Goal: Information Seeking & Learning: Find specific fact

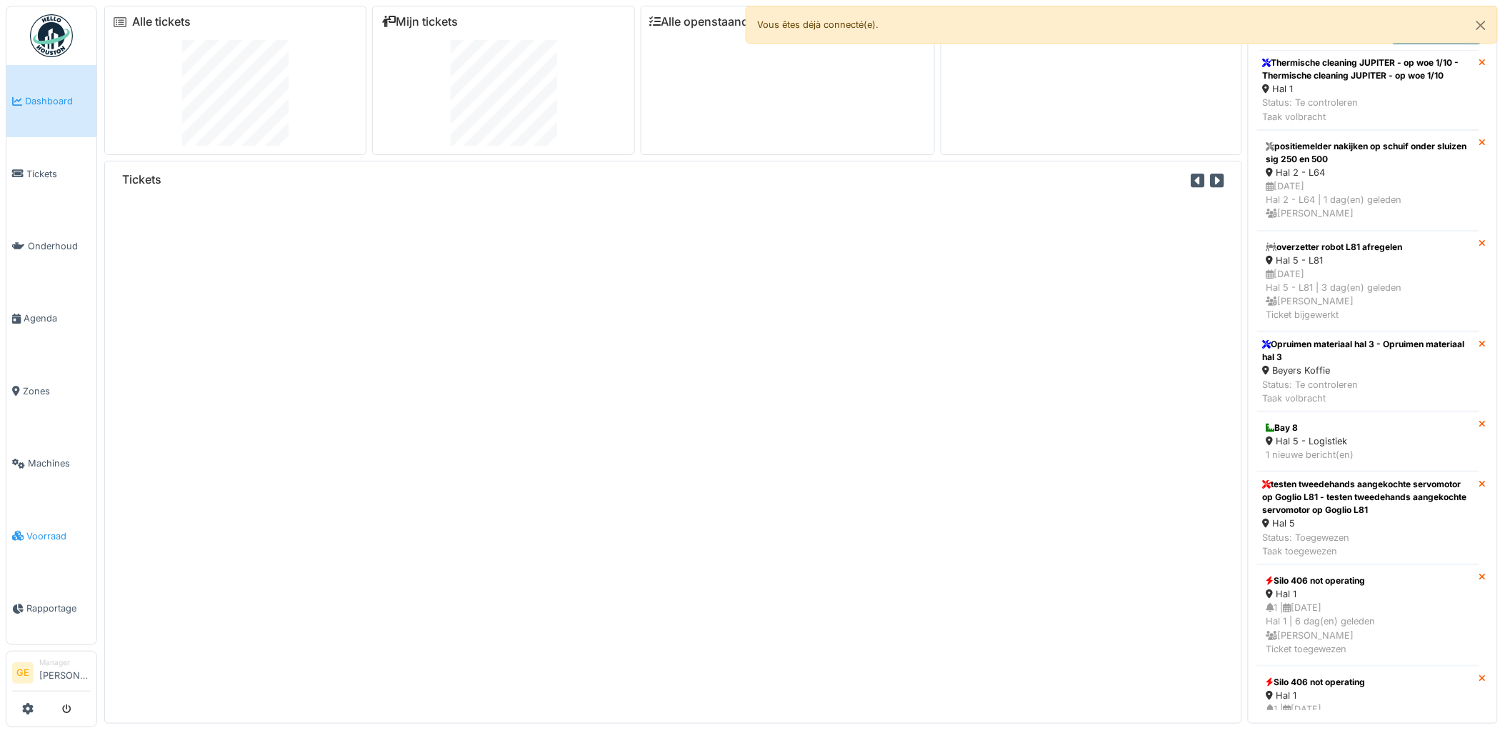
click at [33, 532] on link "Voorraad" at bounding box center [51, 535] width 90 height 72
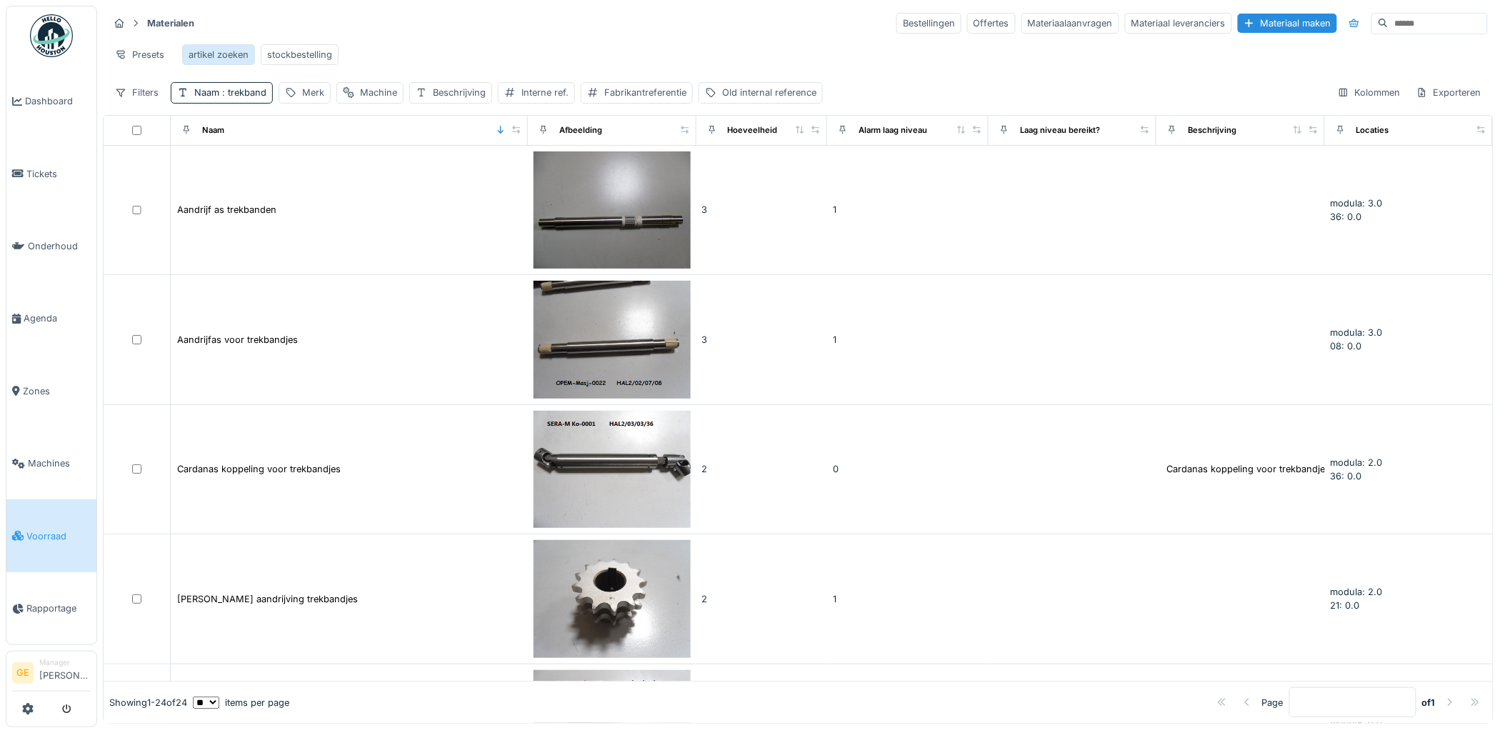
click at [224, 59] on div "artikel zoeken" at bounding box center [219, 55] width 60 height 14
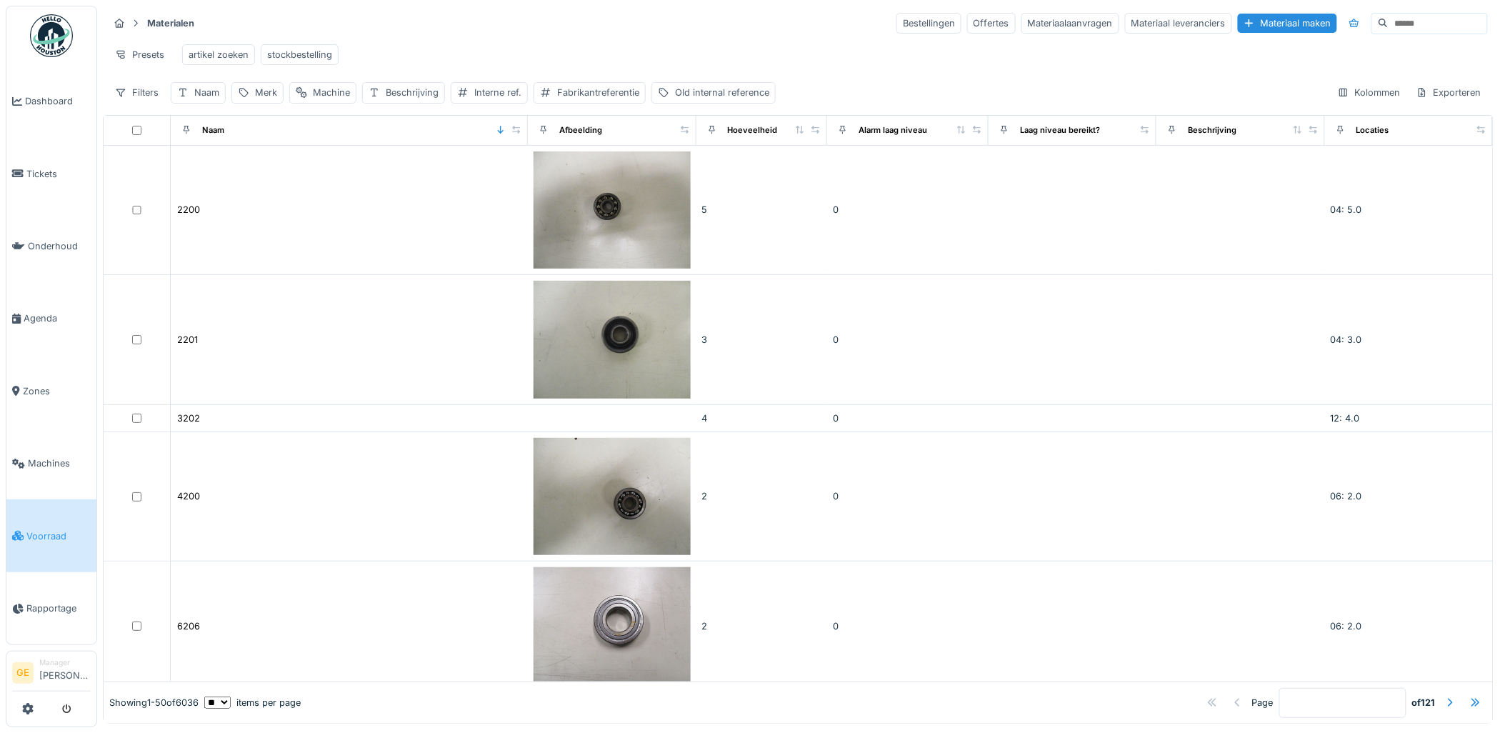
click at [1388, 24] on input at bounding box center [1437, 24] width 99 height 20
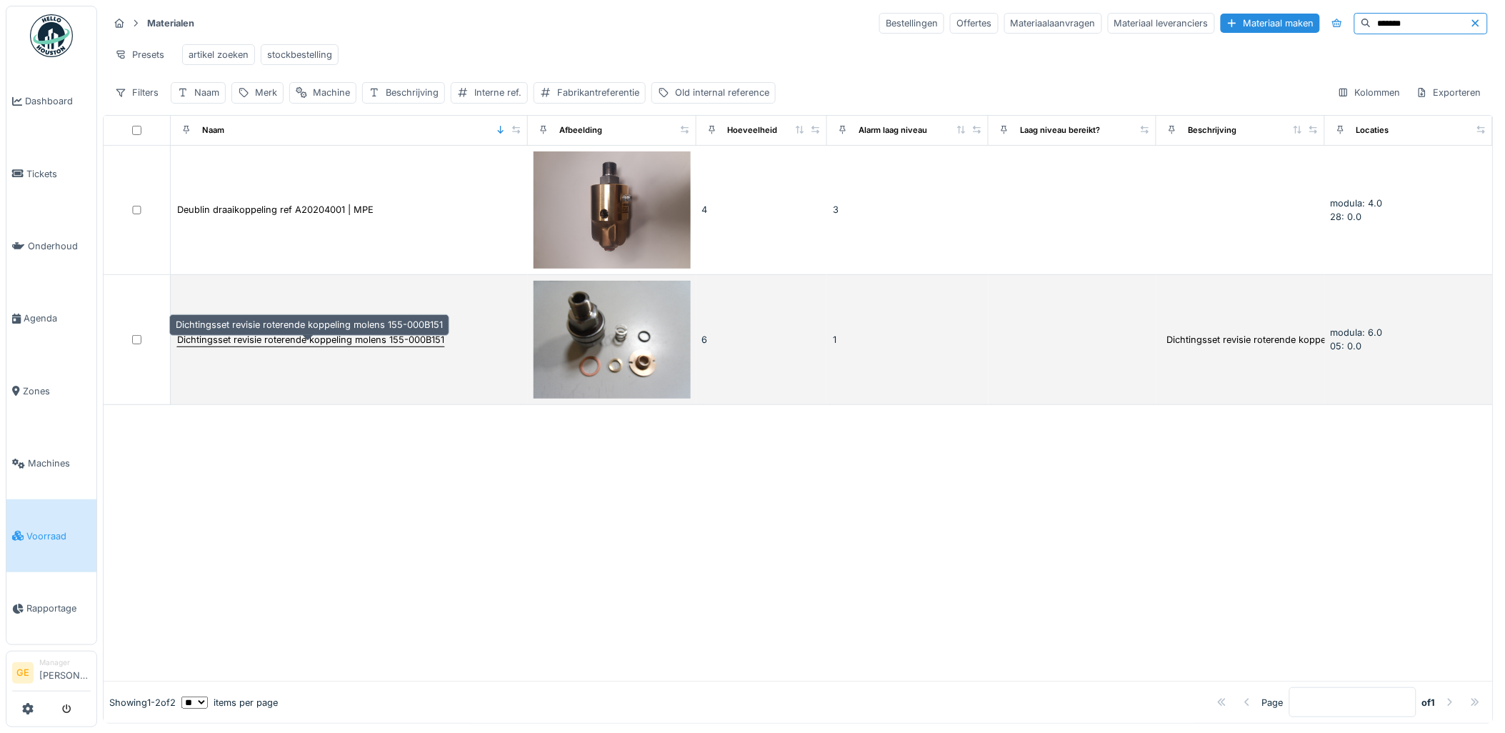
type input "*******"
click at [370, 346] on div "Dichtingsset revisie roterende koppeling molens 155-000B151" at bounding box center [310, 340] width 267 height 14
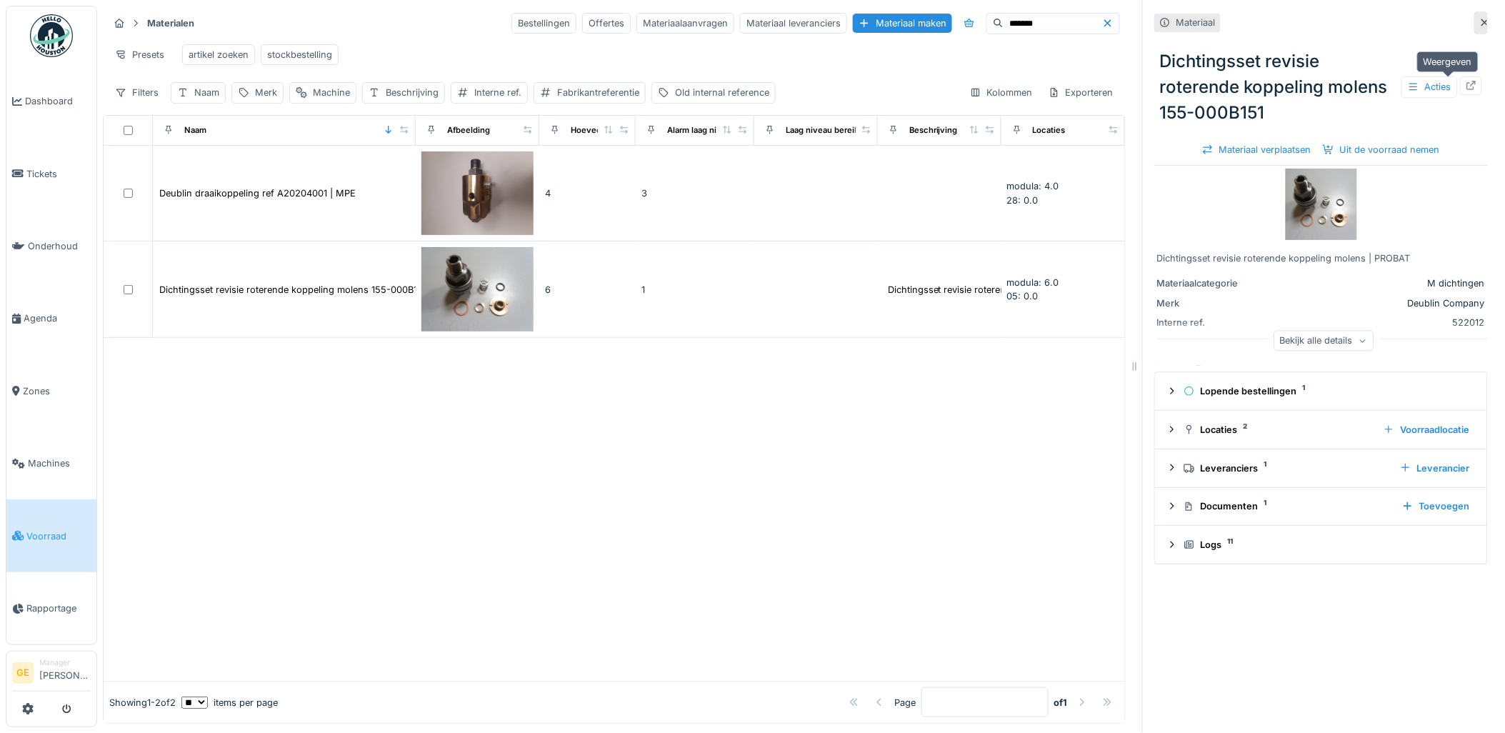
click at [1467, 84] on icon at bounding box center [1471, 85] width 9 height 9
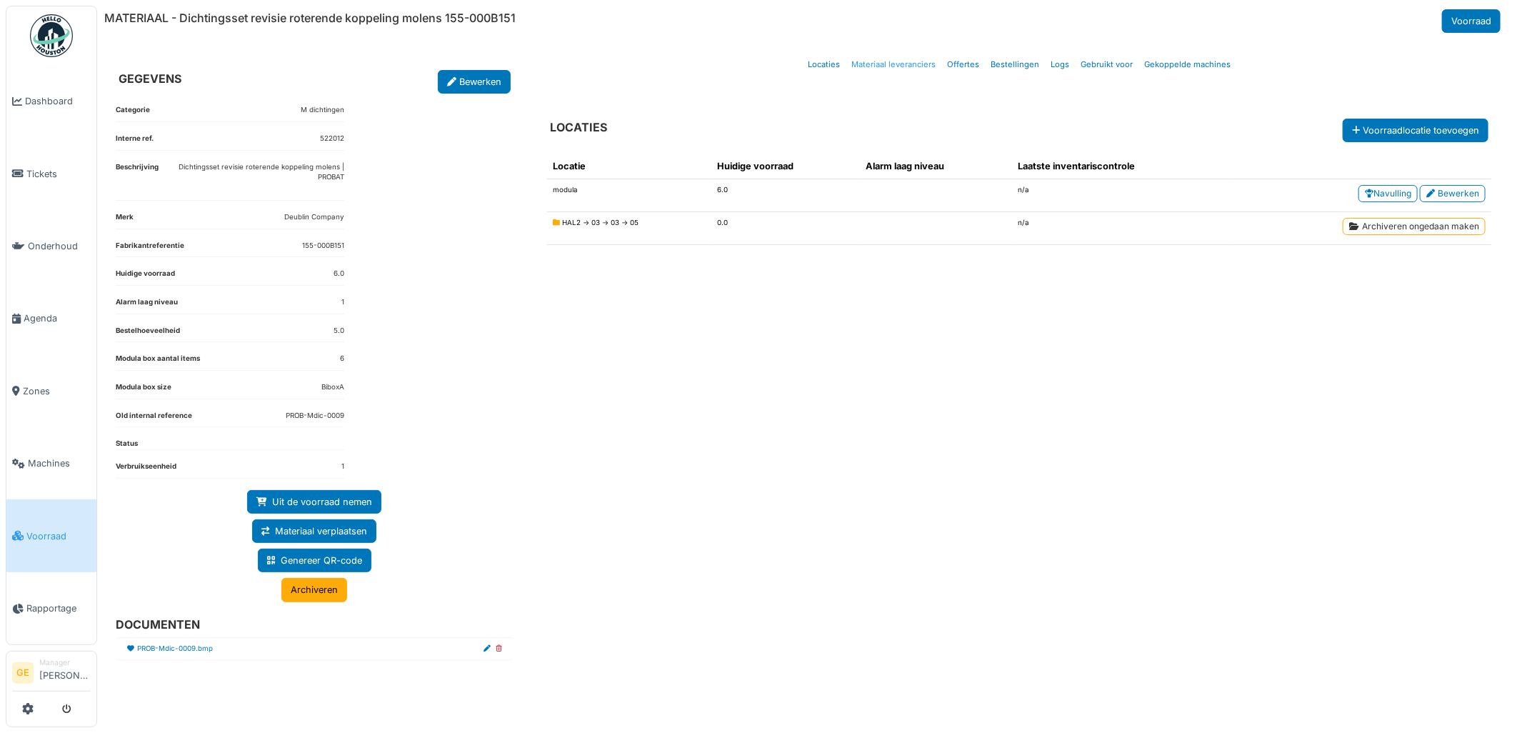
click at [915, 70] on link "Materiaal leveranciers" at bounding box center [894, 65] width 96 height 34
